Goal: Transaction & Acquisition: Book appointment/travel/reservation

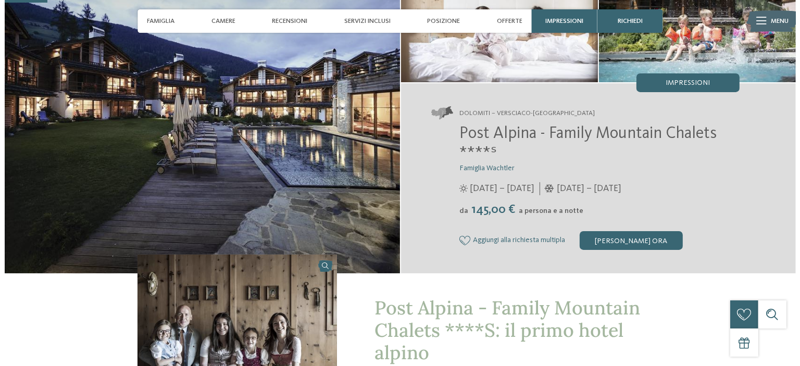
scroll to position [208, 0]
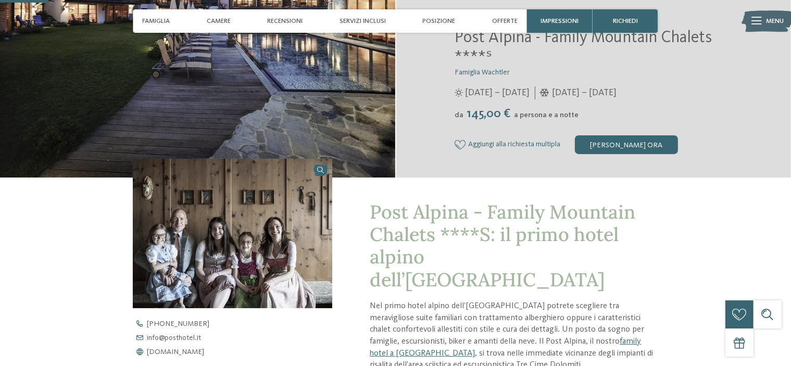
click at [763, 26] on img at bounding box center [768, 21] width 52 height 26
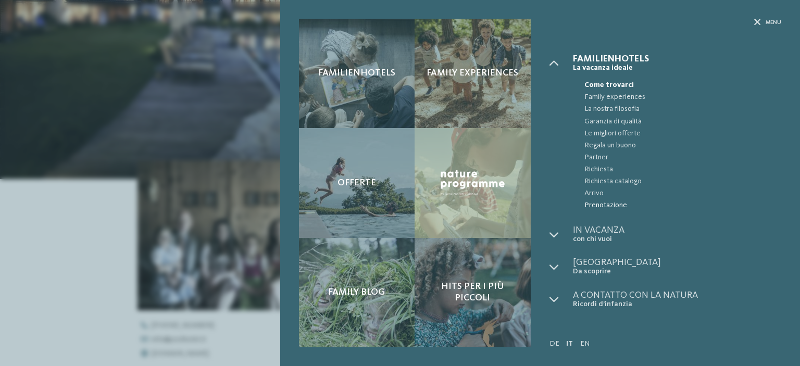
click at [612, 208] on span "Prenotazione" at bounding box center [682, 205] width 197 height 12
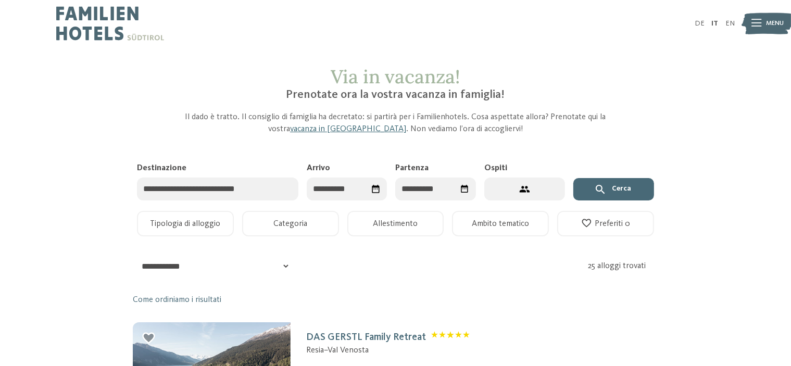
click at [181, 193] on input "Destinazione" at bounding box center [217, 189] width 161 height 23
click at [372, 199] on input "Arrivo" at bounding box center [347, 189] width 81 height 23
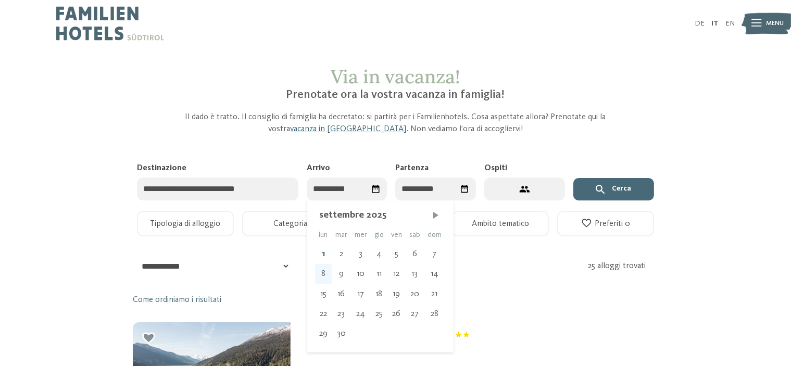
click at [325, 272] on div "8" at bounding box center [323, 274] width 17 height 20
type input "**********"
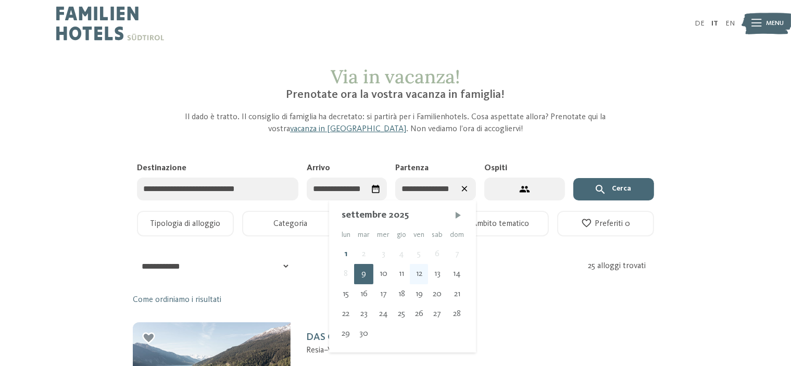
click at [423, 276] on div "12" at bounding box center [419, 274] width 18 height 20
type input "**********"
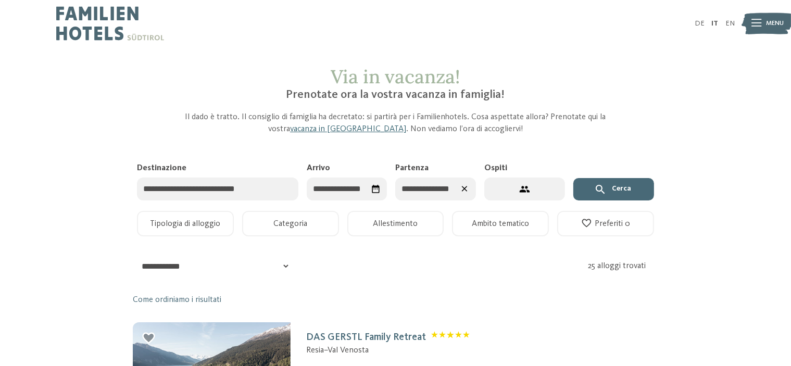
click at [537, 190] on button "2 ospiti – 1 camera" at bounding box center [524, 189] width 81 height 23
select select "*"
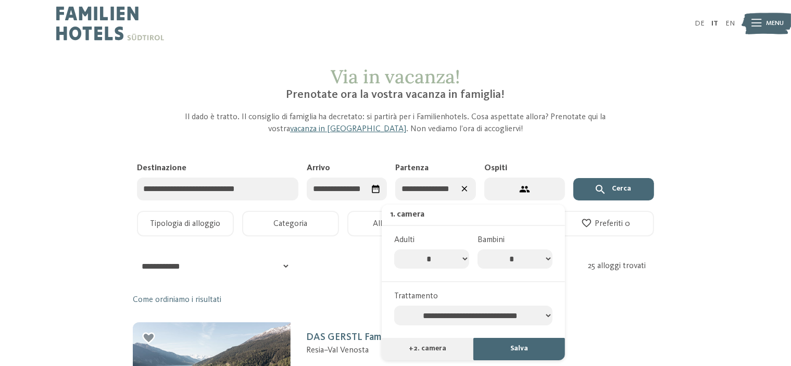
click at [548, 254] on select "* * * * * * * *" at bounding box center [515, 259] width 75 height 20
select select "*"
click at [478, 249] on select "* * * * * * * *" at bounding box center [515, 259] width 75 height 20
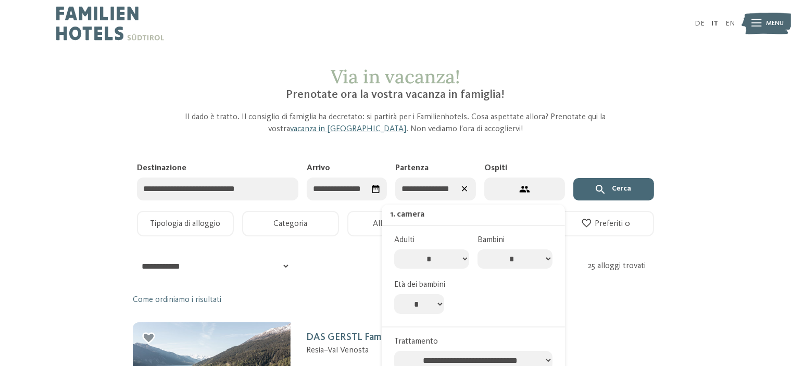
click at [436, 304] on select "* * * * * * * * * * ** ** ** ** ** ** ** **" at bounding box center [419, 304] width 50 height 20
select select "*"
click at [394, 294] on select "* * * * * * * * * * ** ** ** ** ** ** ** **" at bounding box center [419, 304] width 50 height 20
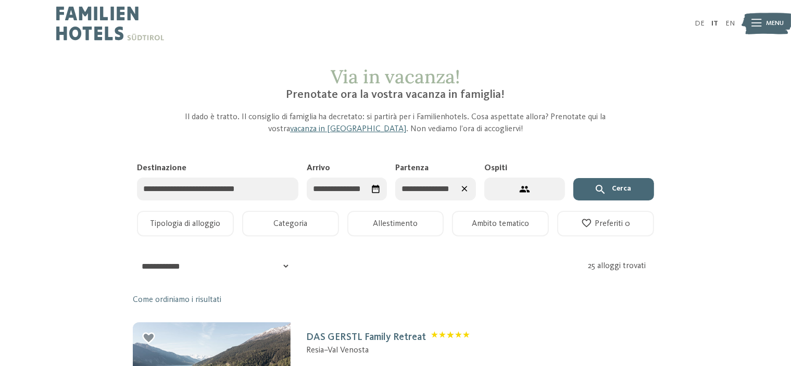
click at [541, 170] on label "Ospiti" at bounding box center [520, 167] width 72 height 11
click at [541, 178] on button "3 ospiti – 1 camera" at bounding box center [524, 189] width 81 height 23
select select "*"
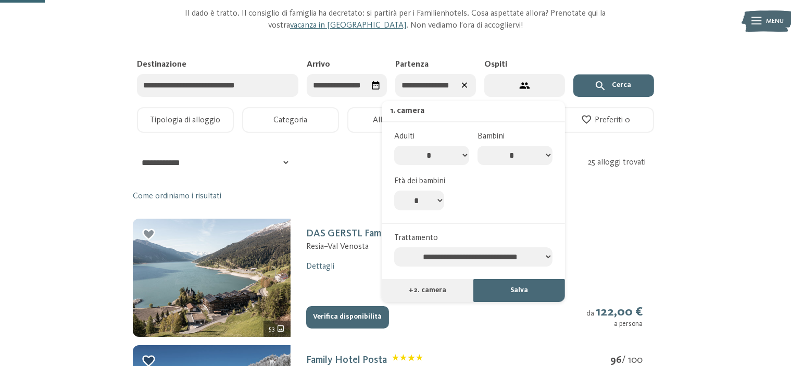
scroll to position [104, 0]
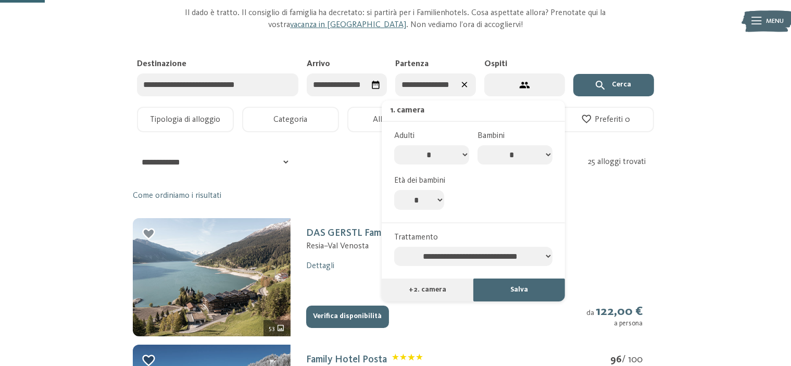
click at [492, 254] on select "**********" at bounding box center [473, 257] width 158 height 20
select select "**********"
click at [394, 247] on select "**********" at bounding box center [473, 257] width 158 height 20
click at [528, 293] on button "Salva" at bounding box center [519, 290] width 92 height 23
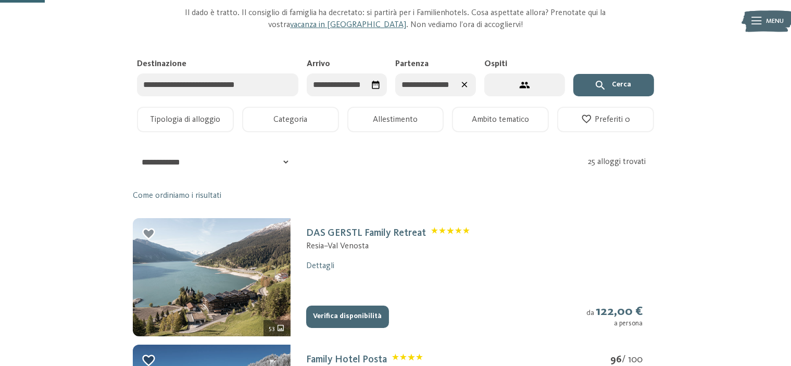
click at [649, 79] on button "Cerca" at bounding box center [613, 85] width 81 height 23
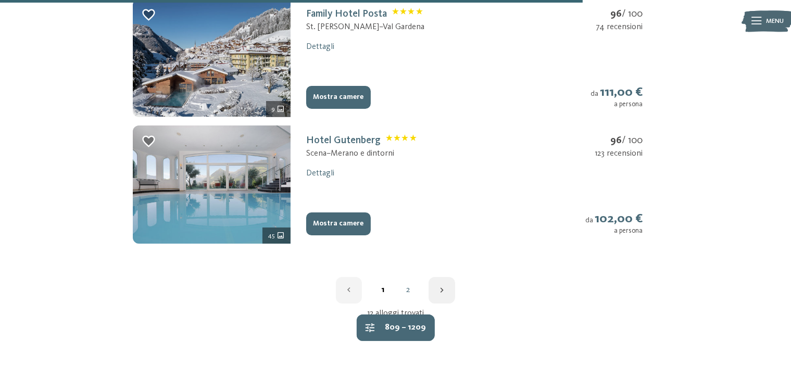
scroll to position [1354, 0]
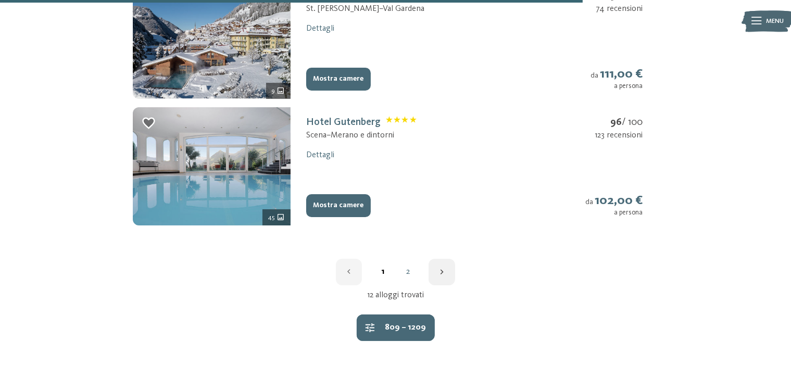
click at [408, 265] on div "1 2" at bounding box center [395, 272] width 525 height 27
click at [406, 275] on link "2" at bounding box center [407, 272] width 25 height 8
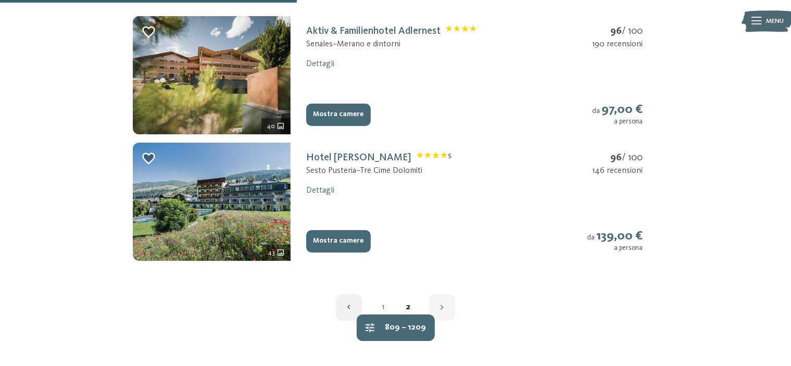
scroll to position [358, 0]
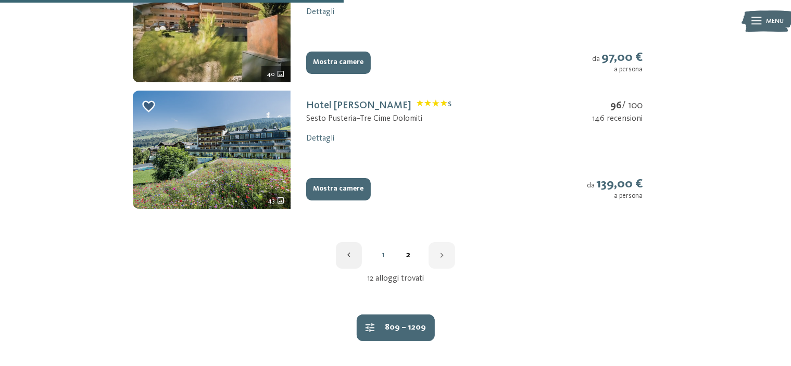
click at [384, 254] on link "1" at bounding box center [382, 255] width 25 height 8
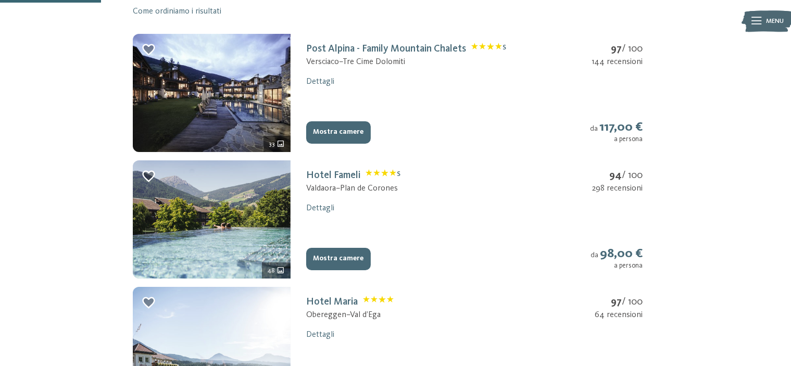
scroll to position [312, 0]
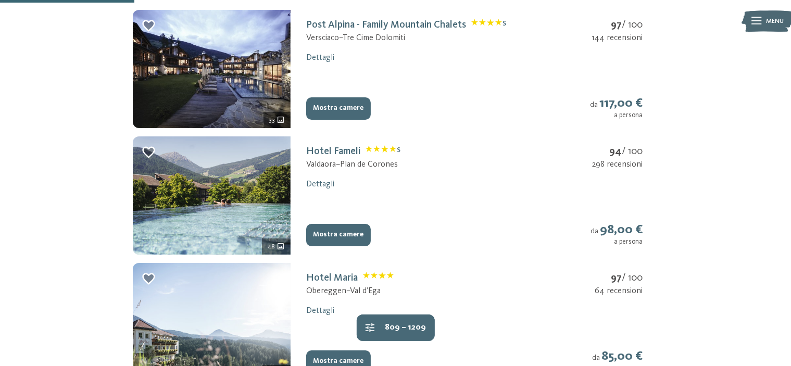
click at [311, 149] on link "Hotel Fameli S" at bounding box center [353, 151] width 94 height 10
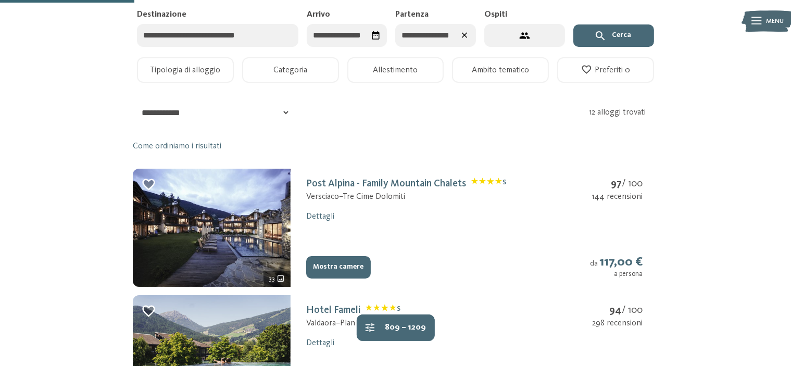
select select "*"
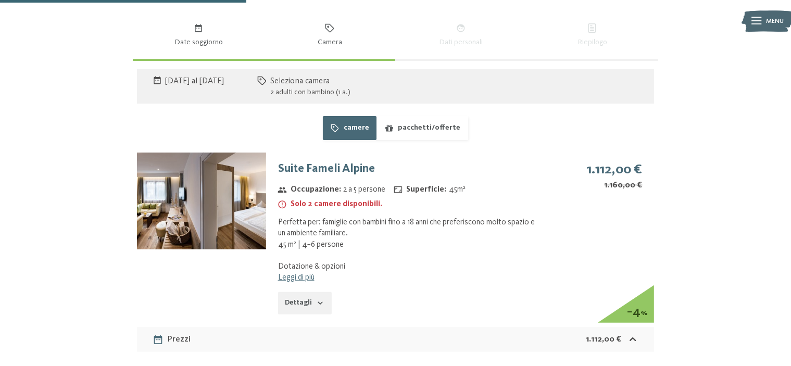
scroll to position [622, 0]
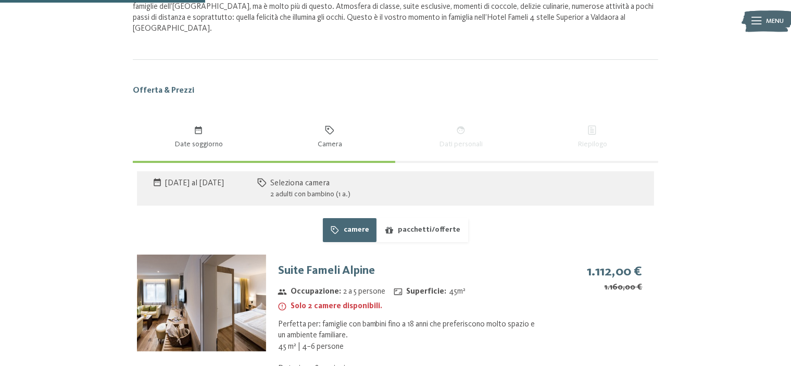
click at [209, 143] on span "Date soggiorno" at bounding box center [198, 144] width 116 height 10
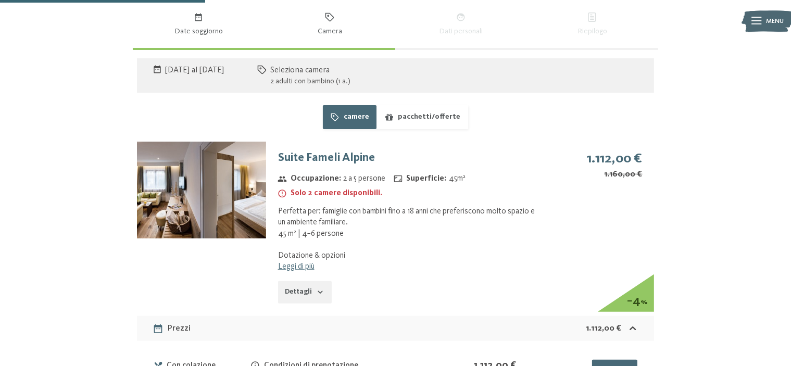
select select "*"
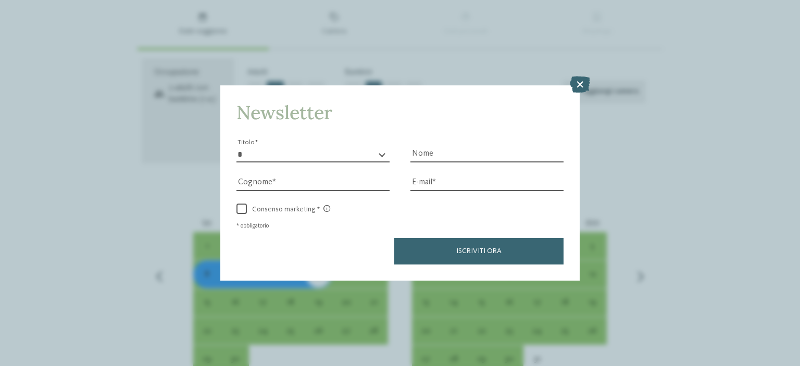
click at [573, 85] on icon at bounding box center [580, 84] width 20 height 17
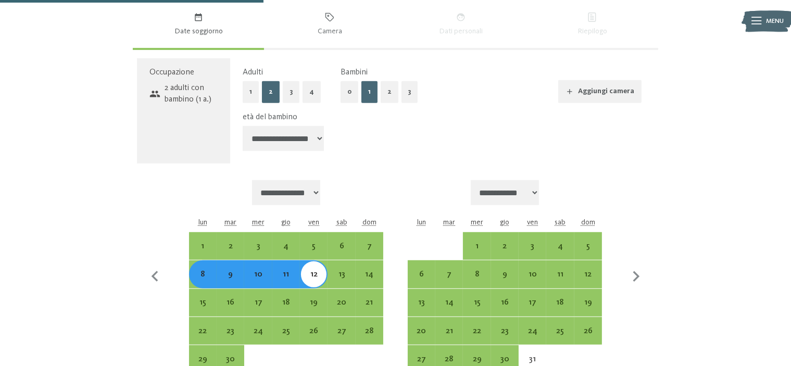
click at [204, 277] on div "8" at bounding box center [203, 283] width 26 height 26
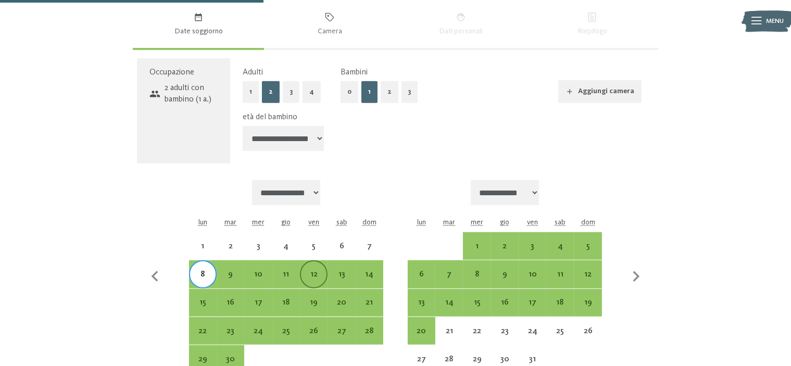
click at [319, 275] on div "12" at bounding box center [314, 283] width 26 height 26
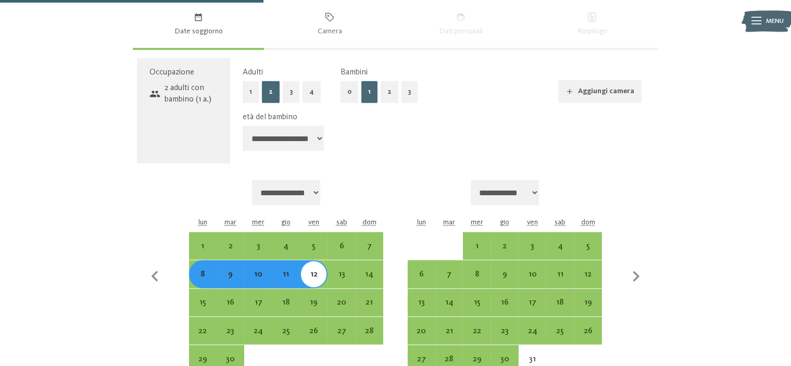
click at [353, 159] on div "**********" at bounding box center [442, 111] width 424 height 106
click at [624, 187] on div "**********" at bounding box center [396, 276] width 486 height 193
click at [691, 249] on div "**********" at bounding box center [396, 336] width 638 height 1627
click at [55, 221] on div "Via in vacanza! Prenotate ora la vostra vacanza in famiglia! Il dado è tratto. …" at bounding box center [395, 291] width 791 height 1715
click at [185, 113] on div "Occupazione 2 adulti con bambino (1 a.)" at bounding box center [183, 111] width 93 height 106
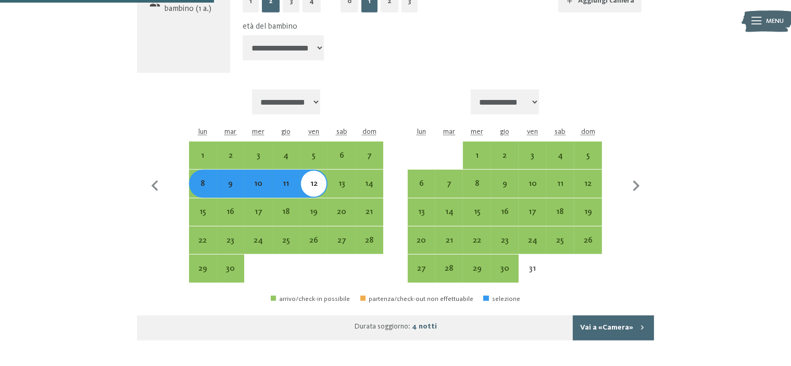
scroll to position [735, 0]
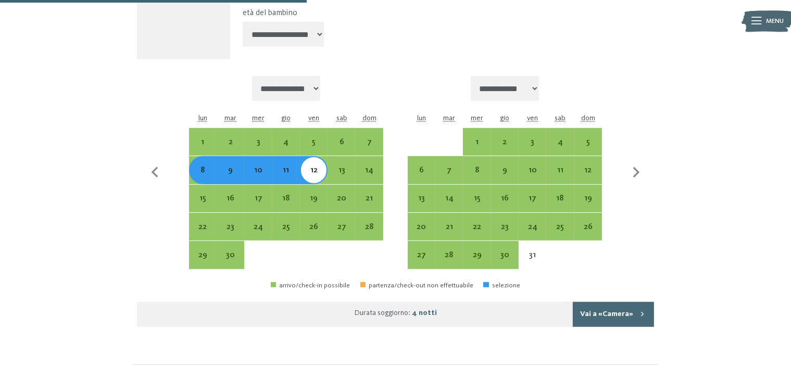
drag, startPoint x: 134, startPoint y: 233, endPoint x: 119, endPoint y: 241, distance: 17.0
click at [134, 233] on div "**********" at bounding box center [395, 140] width 525 height 373
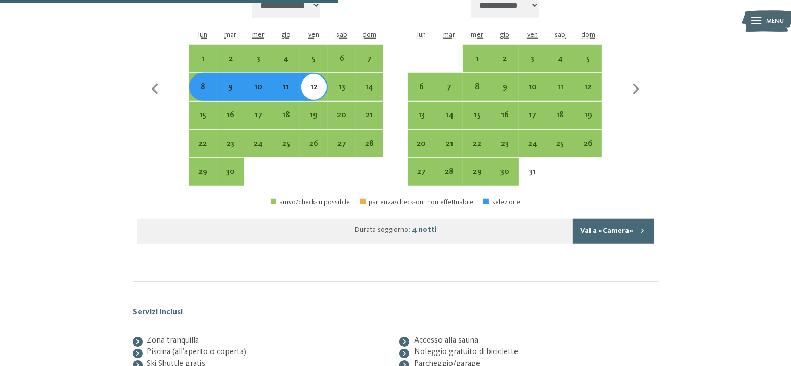
scroll to position [802, 0]
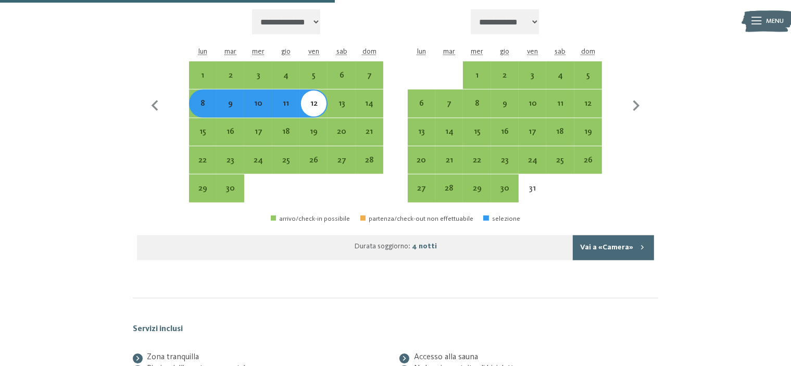
click at [619, 254] on button "Vai a «Camera»" at bounding box center [613, 247] width 81 height 25
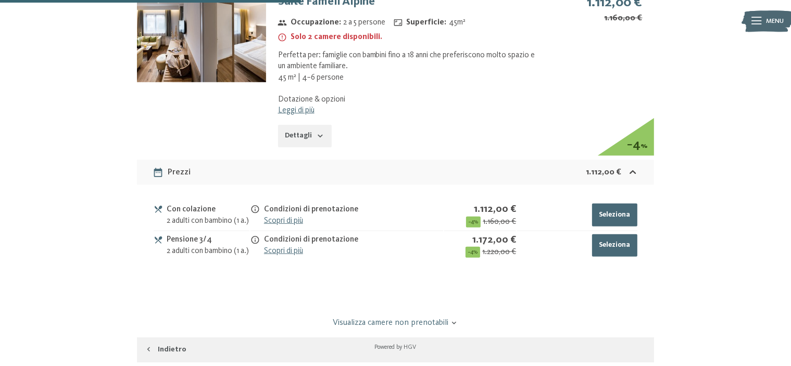
scroll to position [579, 0]
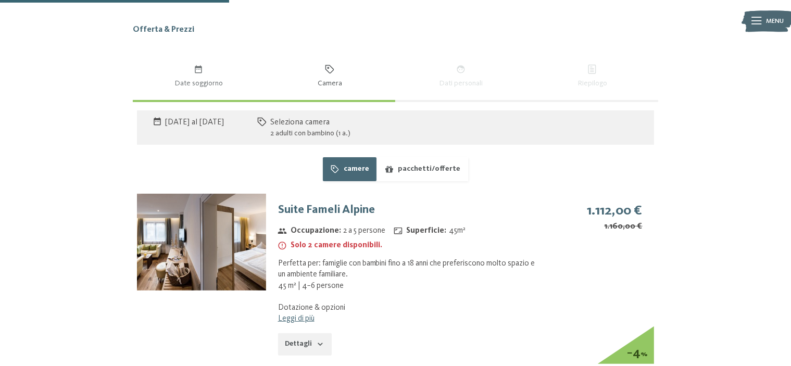
click at [208, 247] on img at bounding box center [201, 242] width 129 height 97
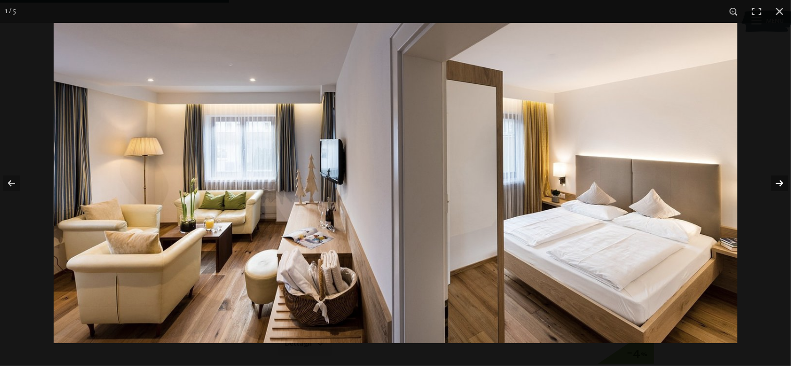
click at [783, 181] on button "button" at bounding box center [773, 183] width 36 height 52
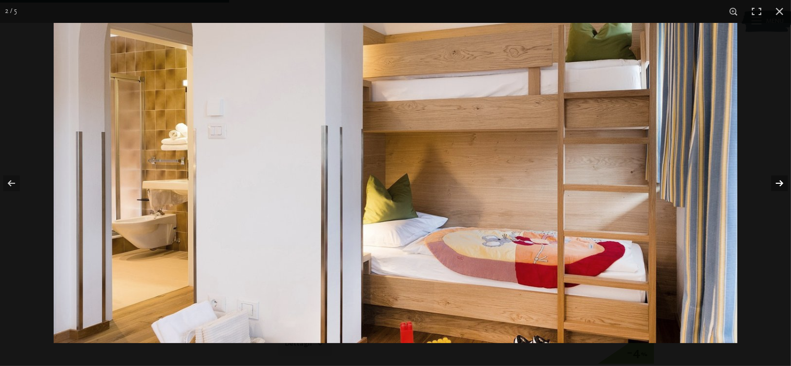
click at [783, 181] on button "button" at bounding box center [773, 183] width 36 height 52
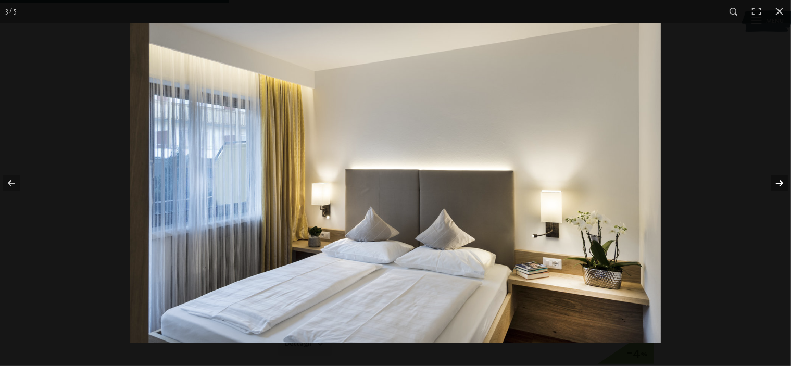
click at [783, 181] on button "button" at bounding box center [773, 183] width 36 height 52
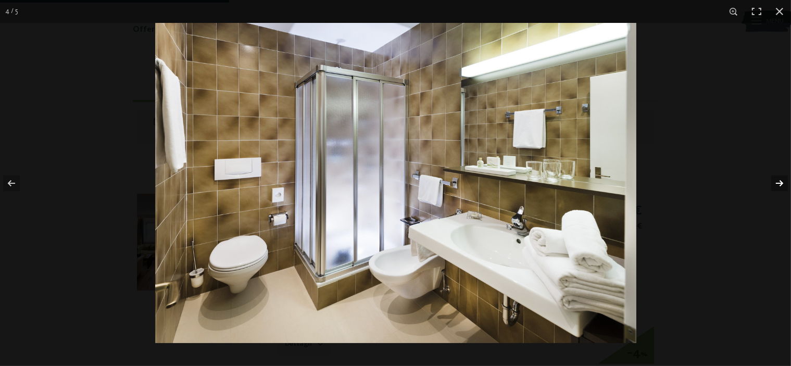
click at [783, 181] on button "button" at bounding box center [773, 183] width 36 height 52
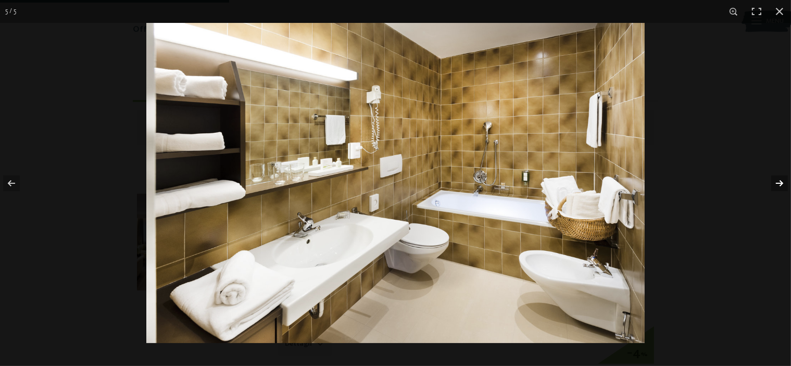
click at [783, 181] on button "button" at bounding box center [773, 183] width 36 height 52
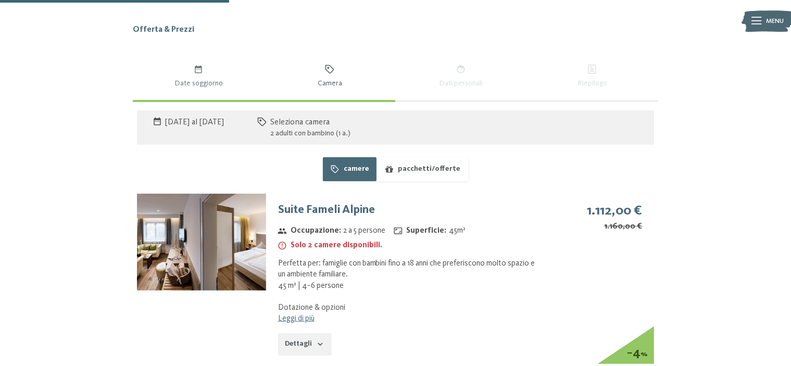
click at [0, 0] on button "button" at bounding box center [0, 0] width 0 height 0
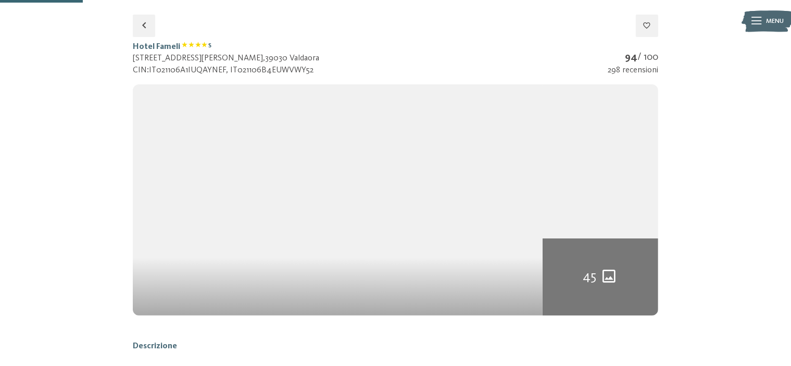
scroll to position [125, 0]
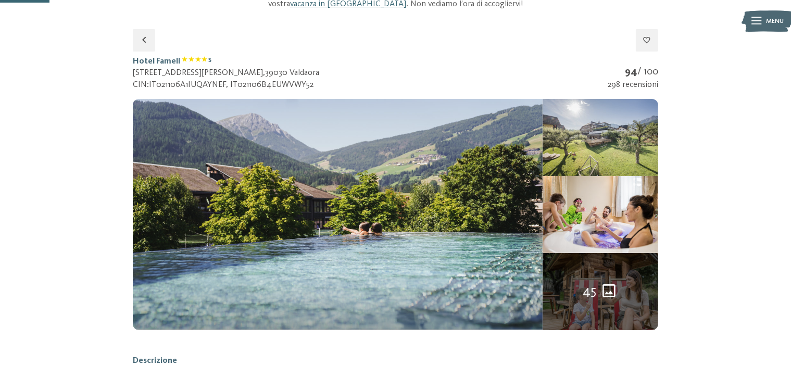
click at [611, 283] on div "45" at bounding box center [601, 291] width 116 height 77
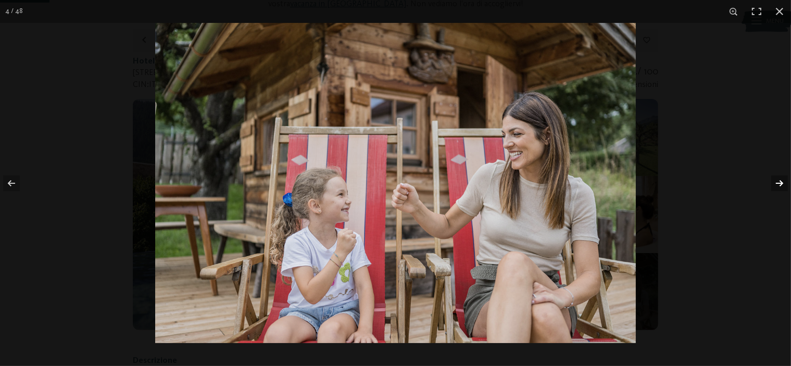
click at [777, 178] on button "button" at bounding box center [773, 183] width 36 height 52
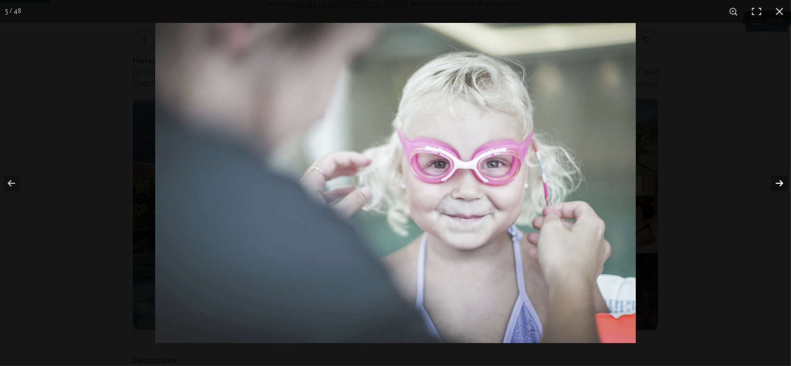
click at [777, 178] on button "button" at bounding box center [773, 183] width 36 height 52
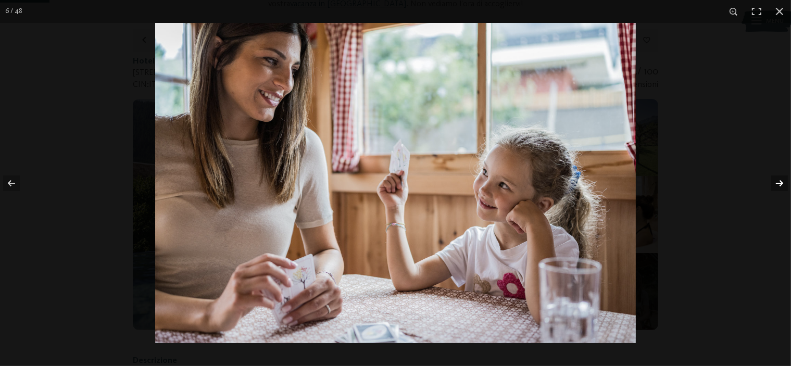
click at [777, 178] on button "button" at bounding box center [773, 183] width 36 height 52
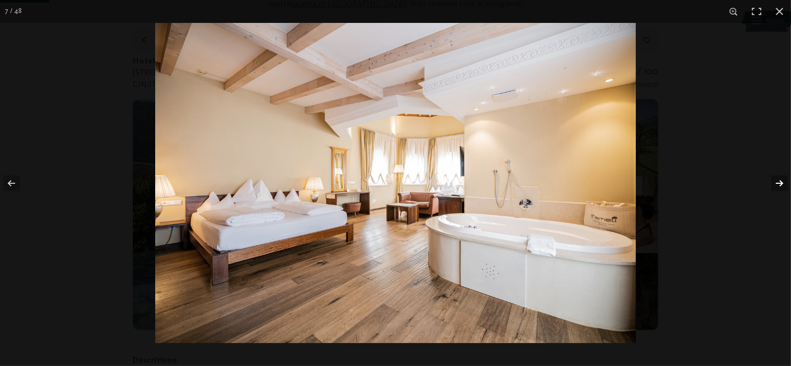
click at [777, 178] on button "button" at bounding box center [773, 183] width 36 height 52
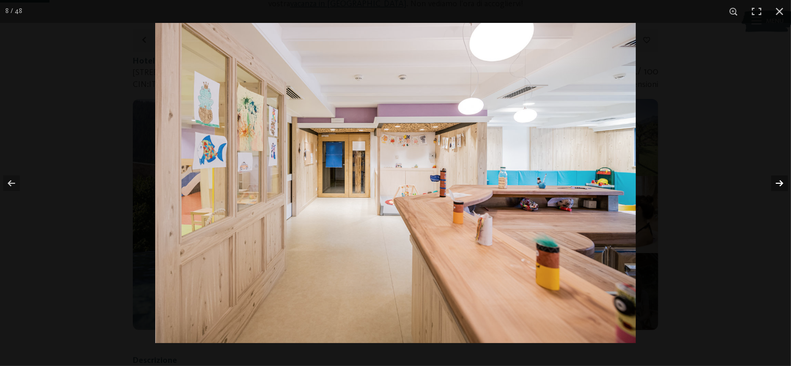
click at [777, 178] on button "button" at bounding box center [773, 183] width 36 height 52
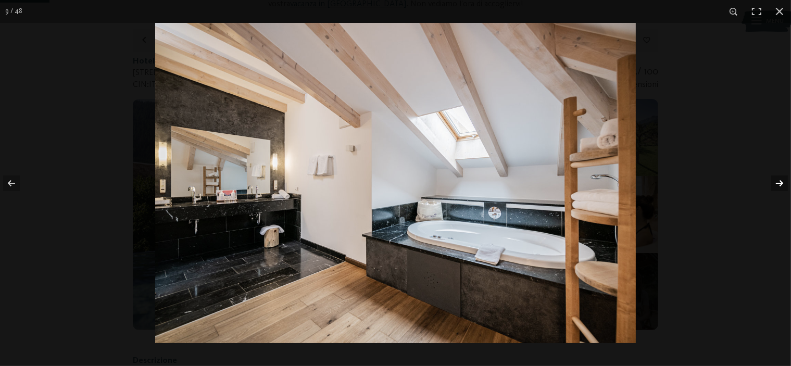
click at [777, 178] on button "button" at bounding box center [773, 183] width 36 height 52
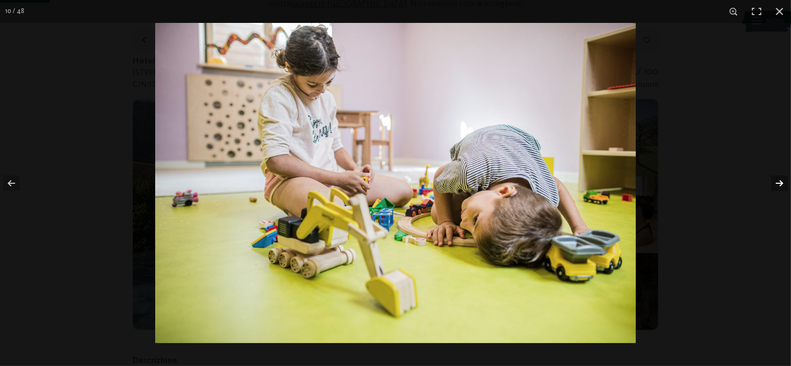
click at [777, 178] on button "button" at bounding box center [773, 183] width 36 height 52
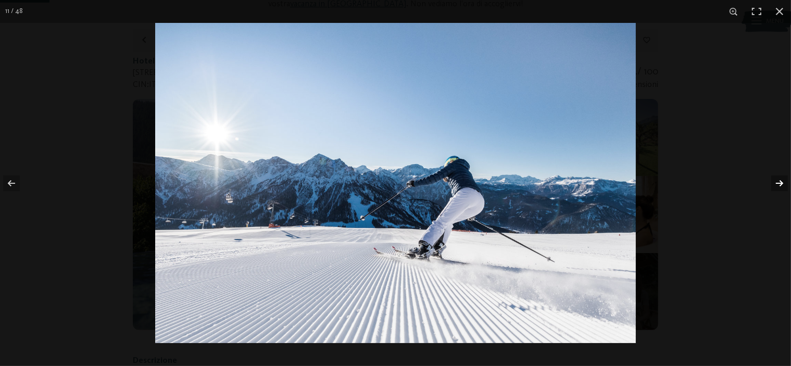
click at [777, 178] on button "button" at bounding box center [773, 183] width 36 height 52
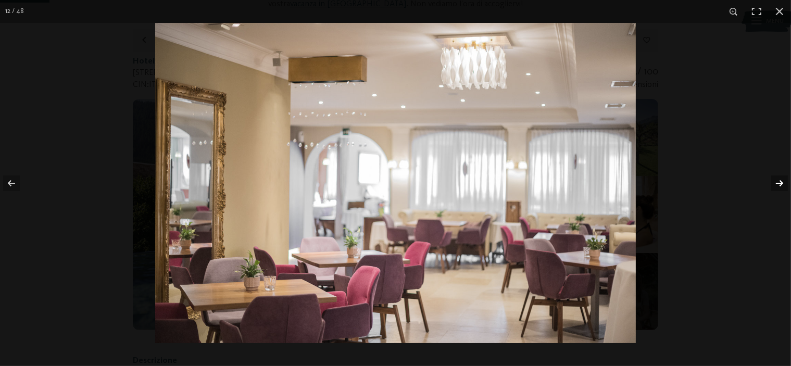
click at [777, 178] on button "button" at bounding box center [773, 183] width 36 height 52
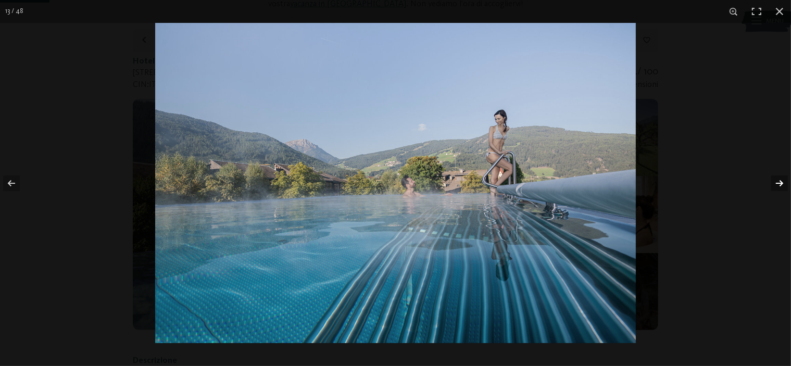
click at [777, 178] on button "button" at bounding box center [773, 183] width 36 height 52
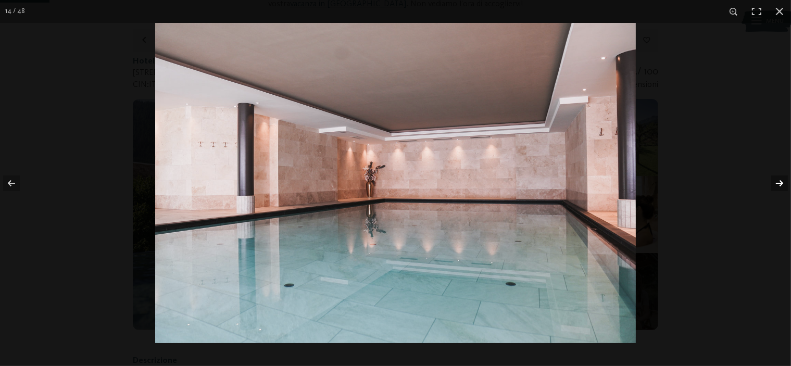
click at [777, 178] on button "button" at bounding box center [773, 183] width 36 height 52
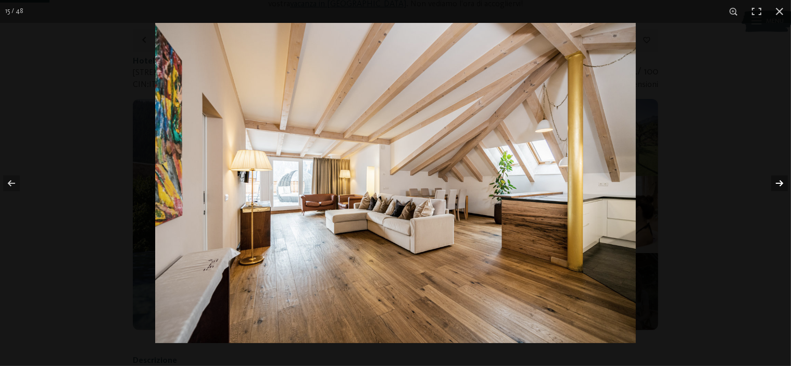
click at [777, 178] on button "button" at bounding box center [773, 183] width 36 height 52
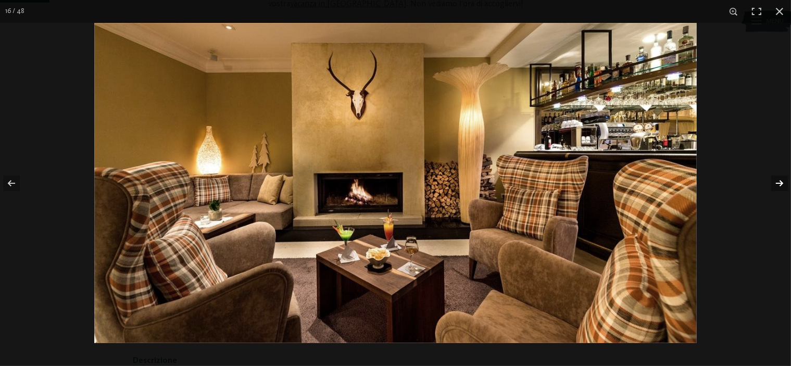
click at [777, 178] on button "button" at bounding box center [773, 183] width 36 height 52
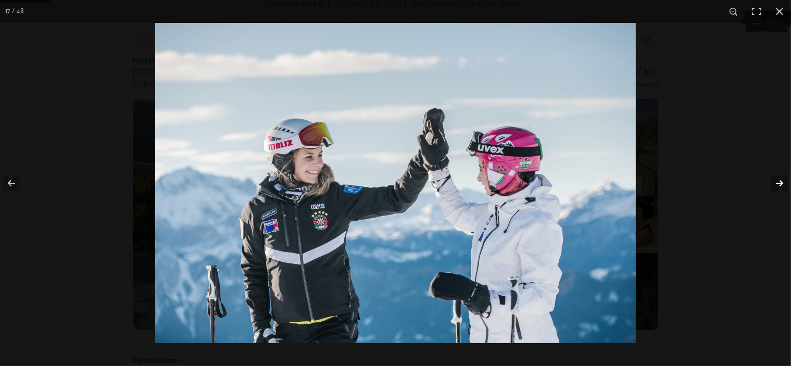
click at [777, 178] on button "button" at bounding box center [773, 183] width 36 height 52
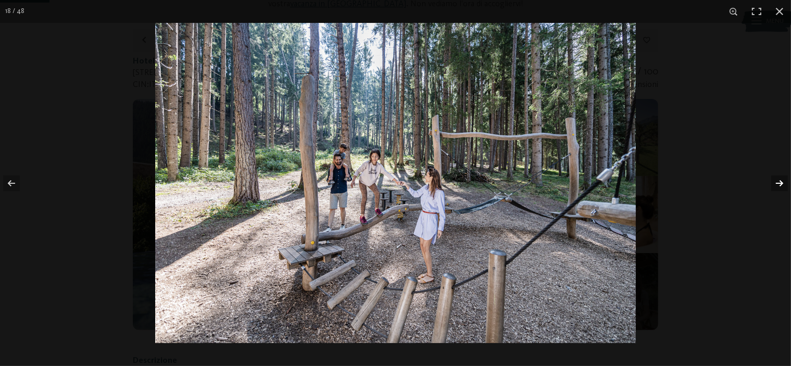
click at [776, 177] on button "button" at bounding box center [773, 183] width 36 height 52
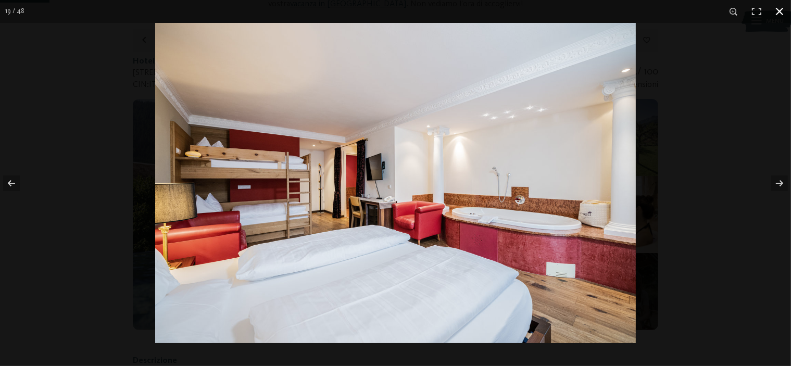
click at [784, 10] on button "button" at bounding box center [779, 11] width 23 height 23
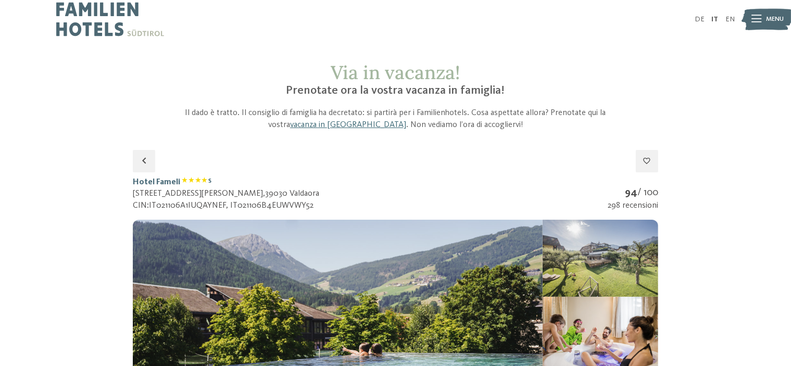
scroll to position [0, 0]
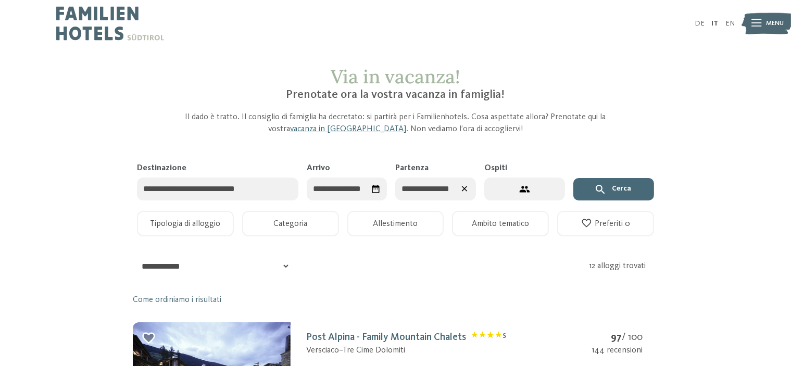
click at [759, 24] on icon at bounding box center [756, 23] width 10 height 7
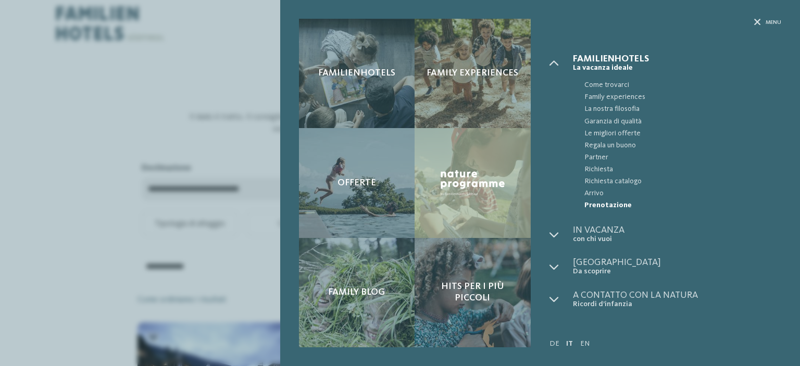
click at [95, 160] on div "Familienhotels Family experiences Offerte" at bounding box center [400, 183] width 800 height 366
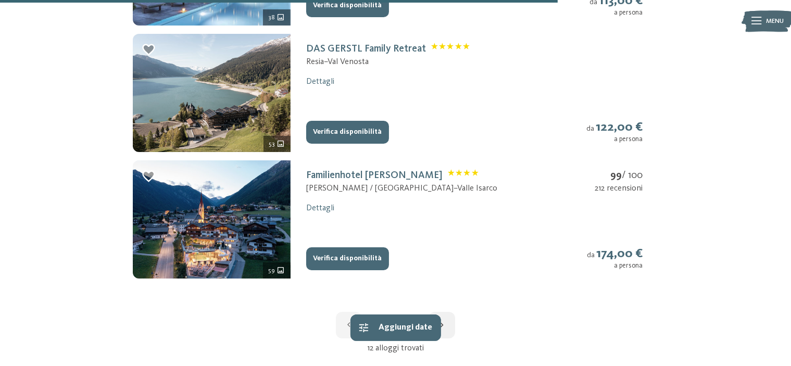
scroll to position [1302, 0]
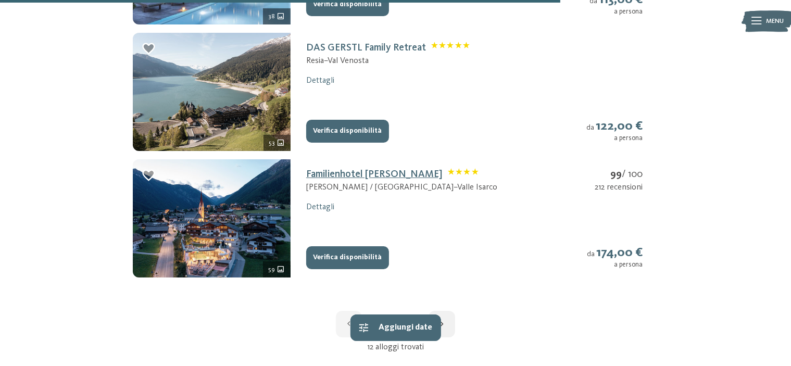
click at [340, 175] on link "Familienhotel Huber" at bounding box center [392, 174] width 172 height 10
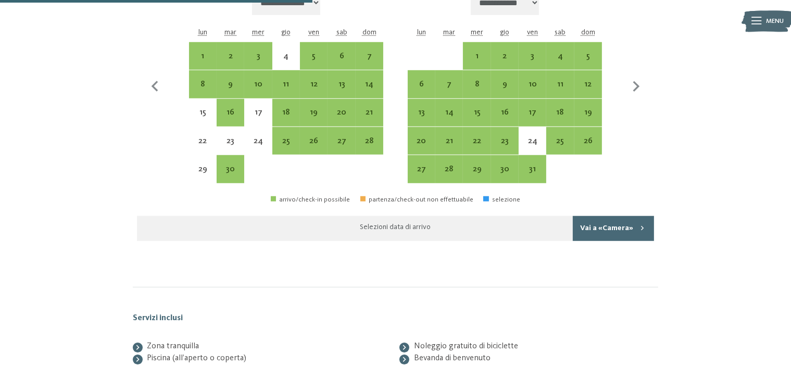
scroll to position [726, 0]
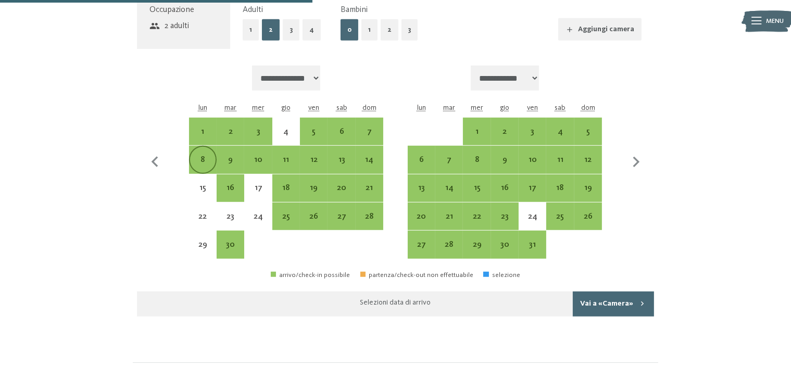
click at [204, 158] on div "8" at bounding box center [203, 169] width 26 height 26
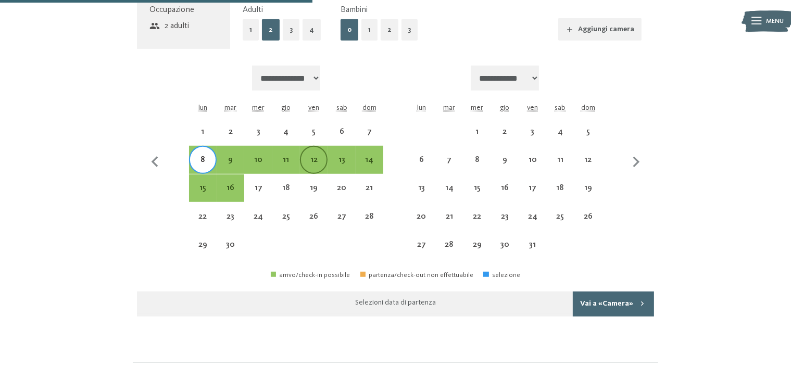
click at [306, 164] on div "12" at bounding box center [314, 169] width 26 height 26
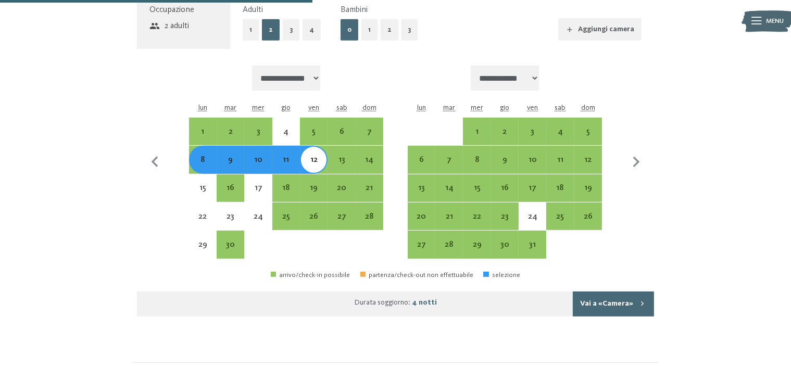
click at [609, 299] on button "Vai a «Camera»" at bounding box center [613, 304] width 81 height 25
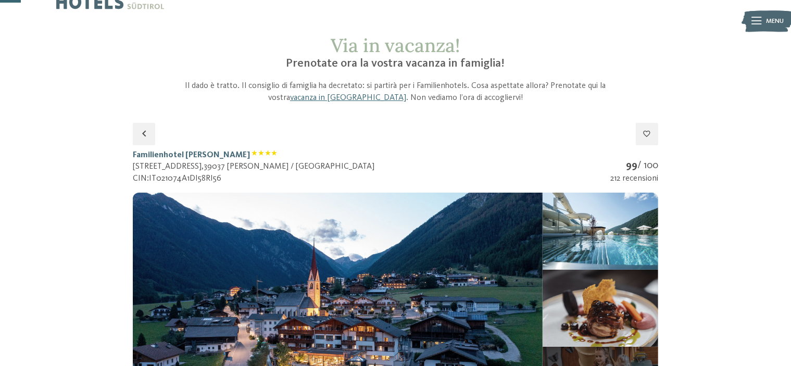
scroll to position [0, 0]
